Goal: Find specific page/section: Find specific page/section

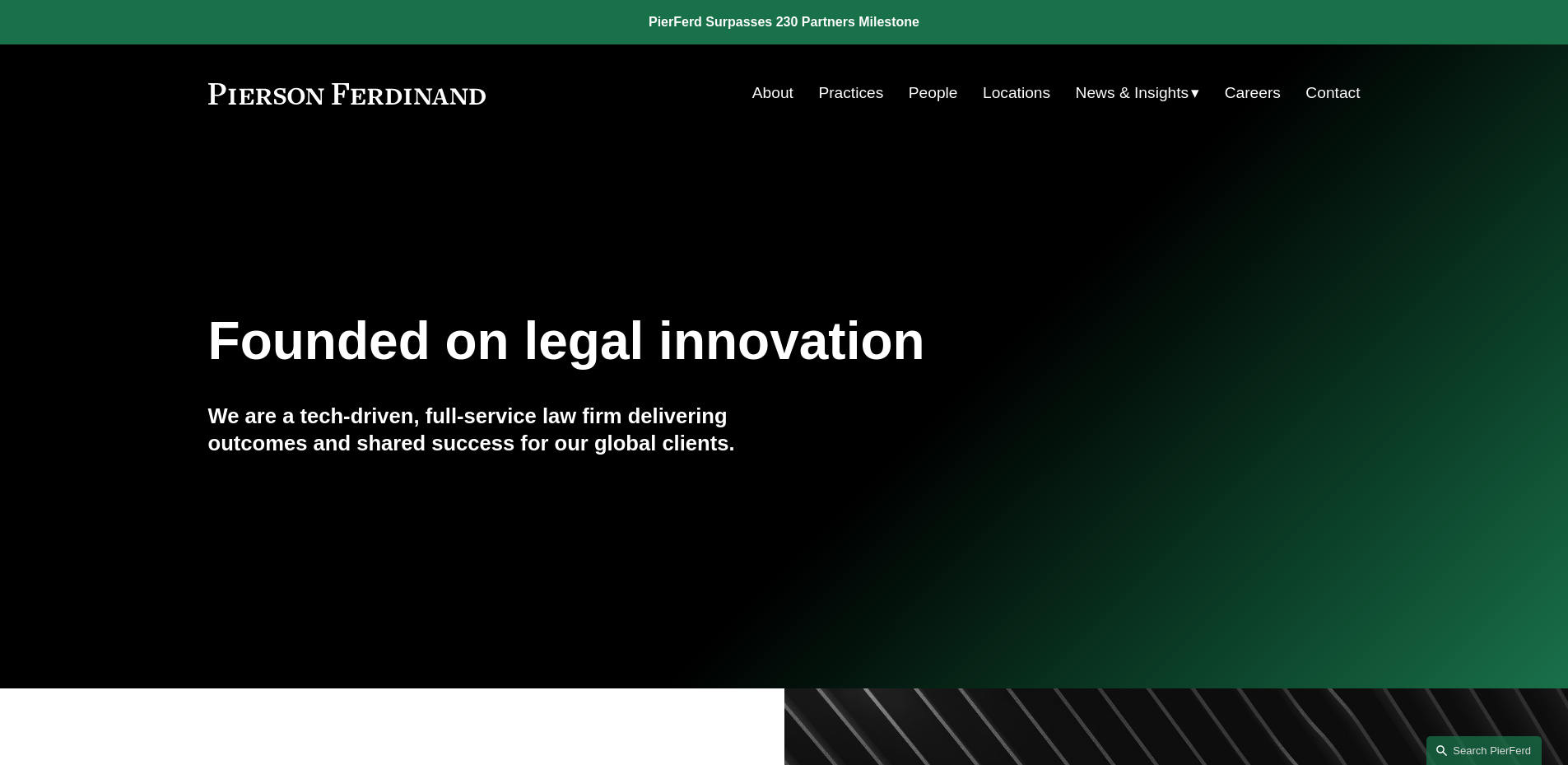
click at [931, 98] on link "People" at bounding box center [933, 93] width 49 height 31
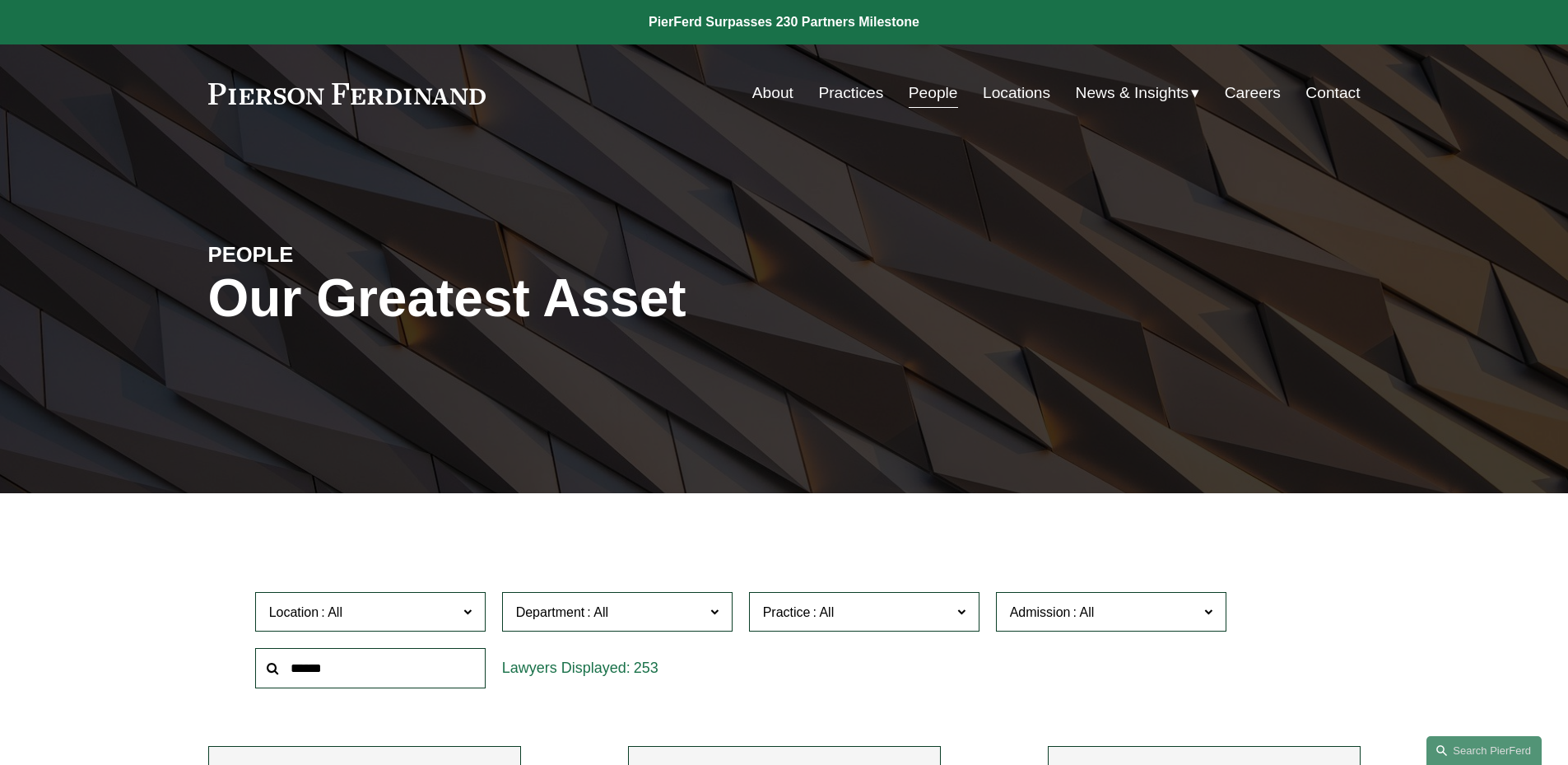
click at [355, 672] on input "text" at bounding box center [370, 667] width 230 height 40
type input "******"
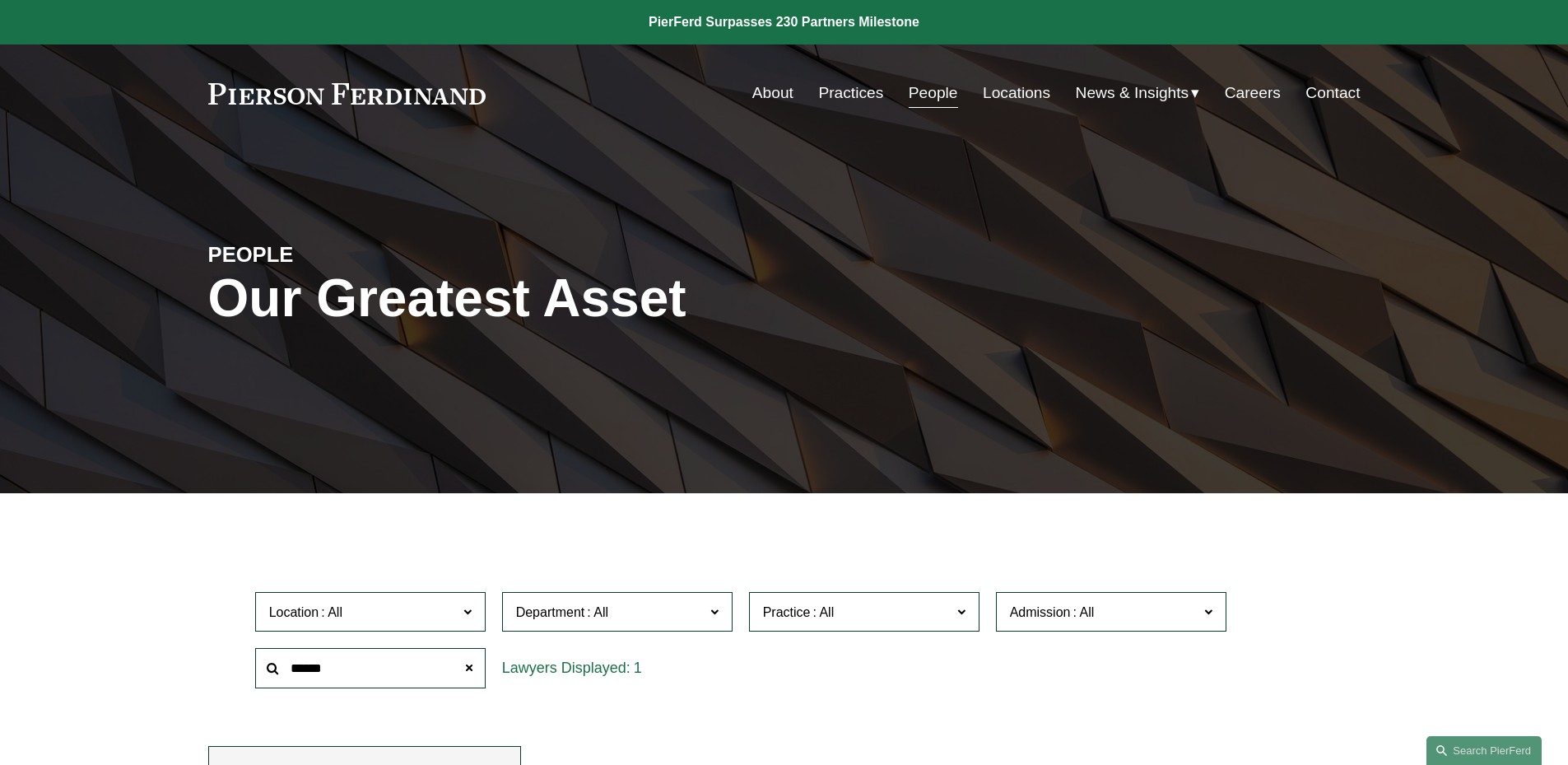
scroll to position [329, 0]
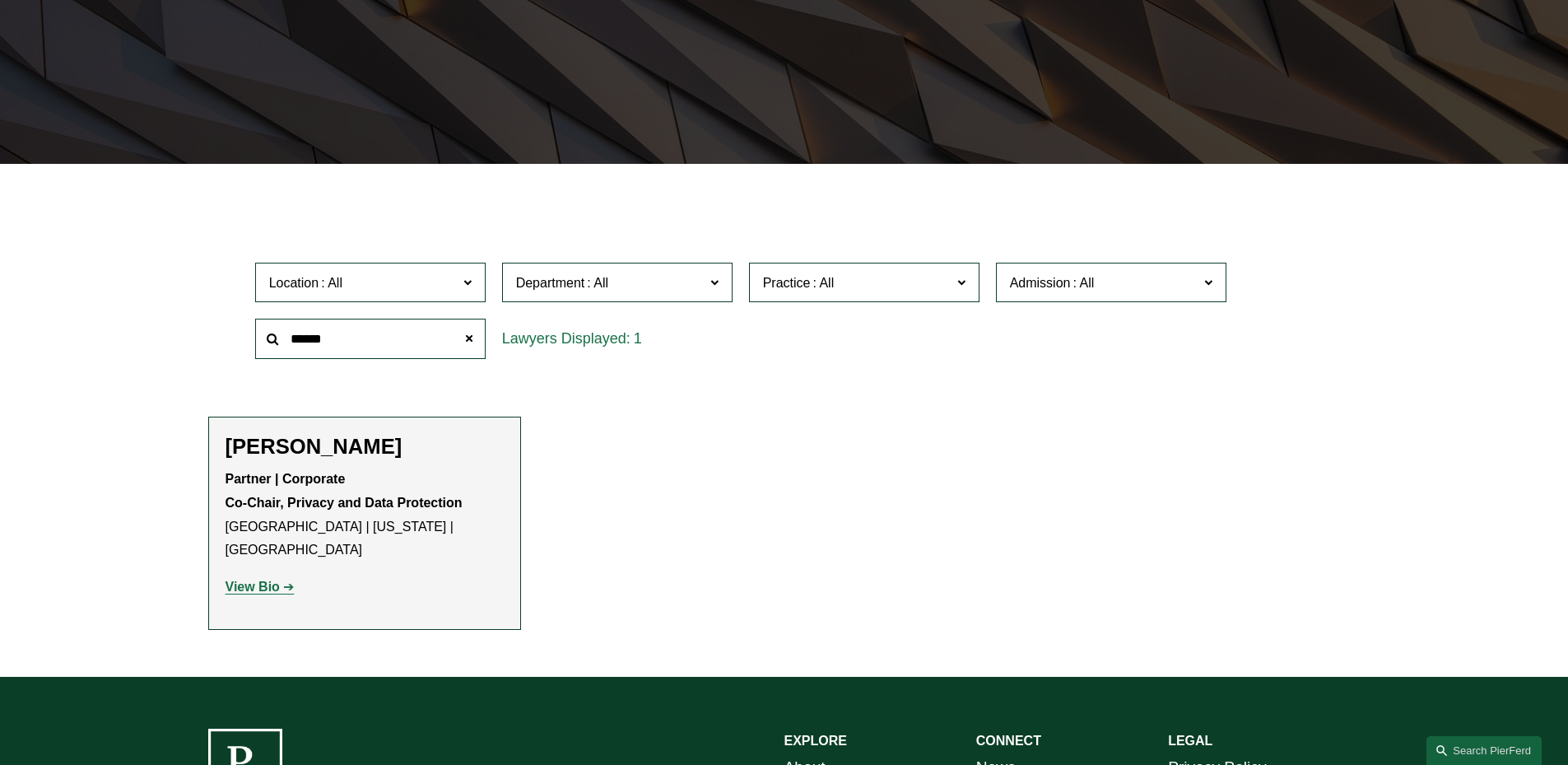
click at [253, 580] on strong "View Bio" at bounding box center [252, 586] width 54 height 14
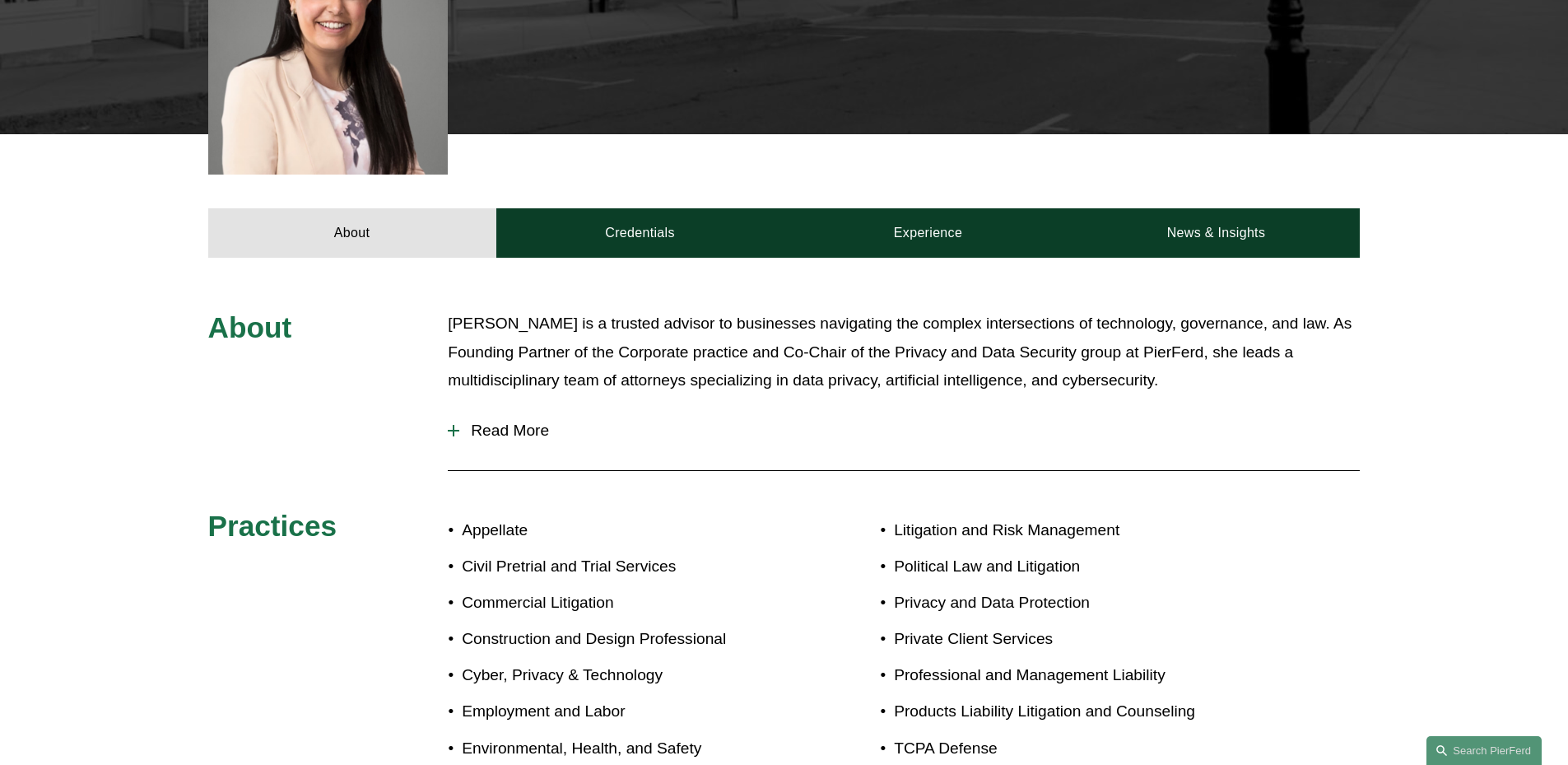
scroll to position [659, 0]
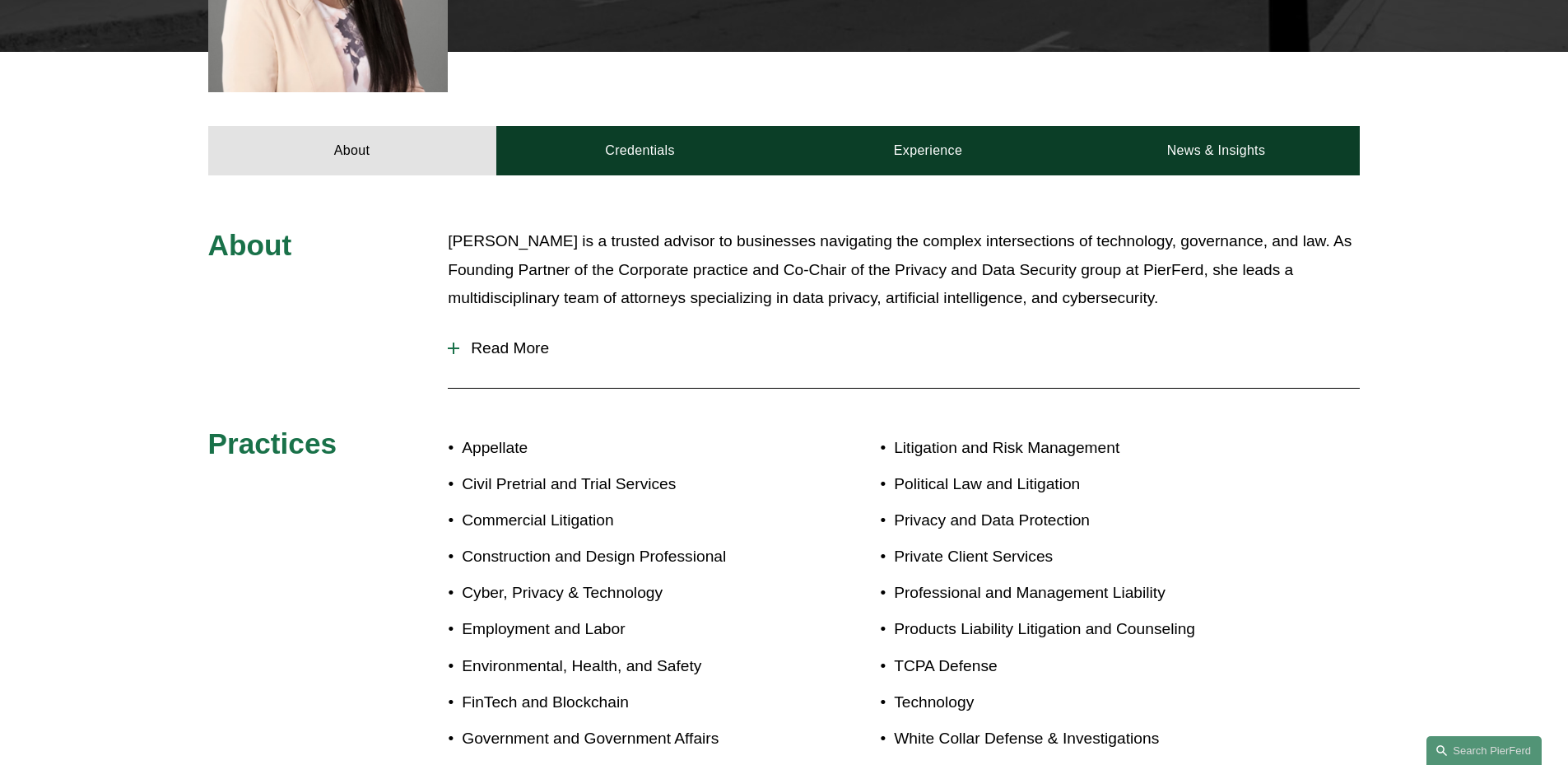
click at [511, 339] on span "Read More" at bounding box center [910, 348] width 901 height 18
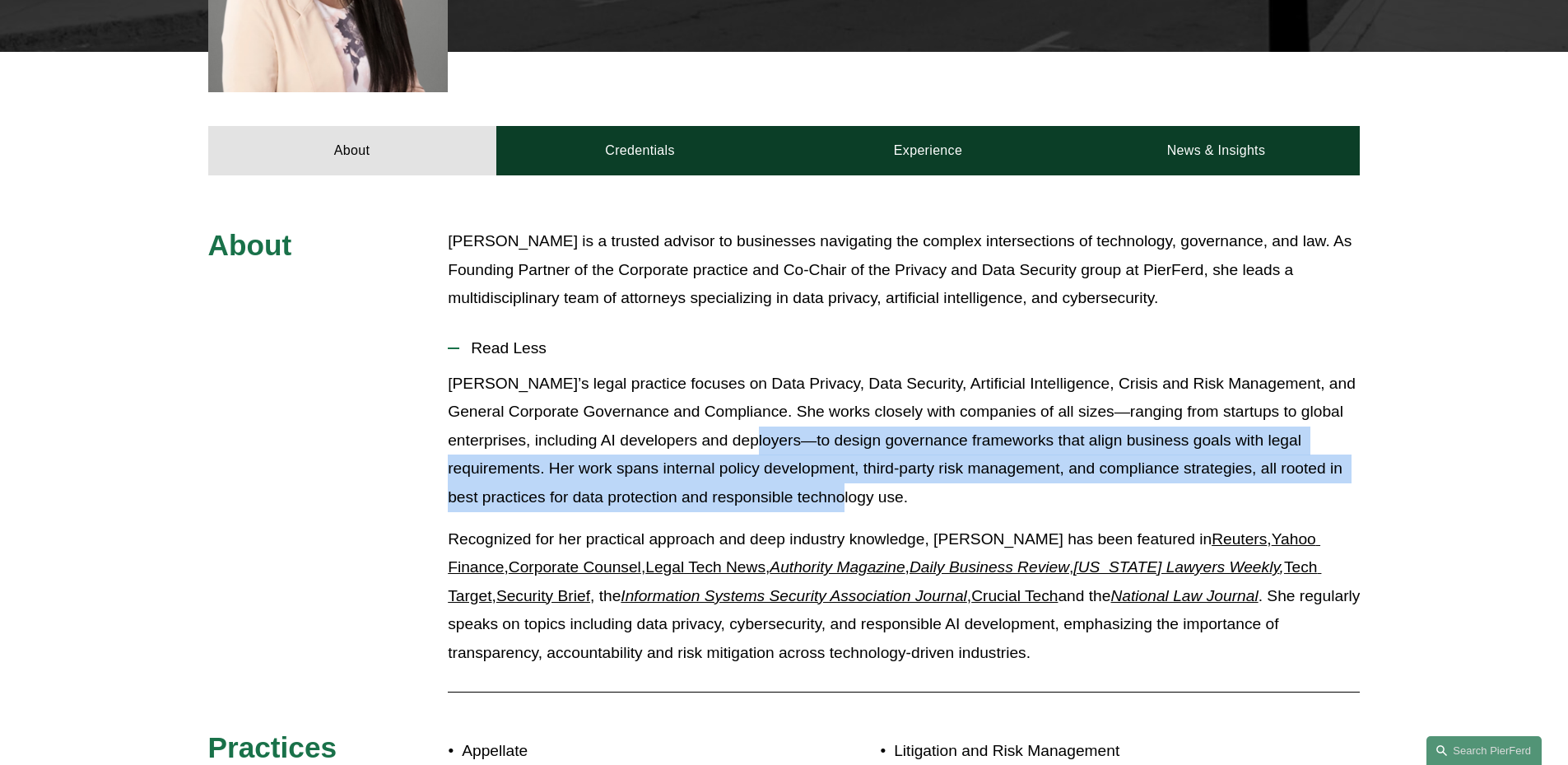
drag, startPoint x: 819, startPoint y: 412, endPoint x: 892, endPoint y: 462, distance: 88.5
click at [892, 462] on p "[PERSON_NAME]’s legal practice focuses on Data Privacy, Data Security, Artifici…" at bounding box center [903, 441] width 912 height 143
copy p "to design governance frameworks that align business goals with legal requiremen…"
